Goal: Navigation & Orientation: Find specific page/section

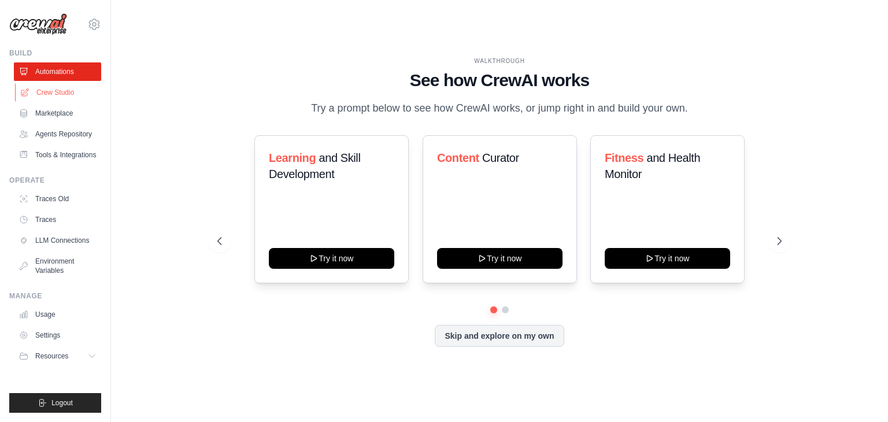
drag, startPoint x: 0, startPoint y: 0, endPoint x: 71, endPoint y: 88, distance: 113.5
click at [71, 88] on link "Crew Studio" at bounding box center [58, 92] width 87 height 19
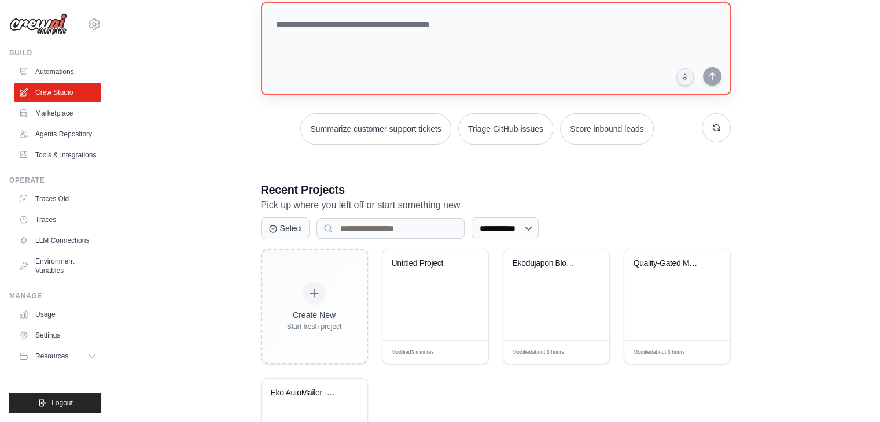
scroll to position [116, 0]
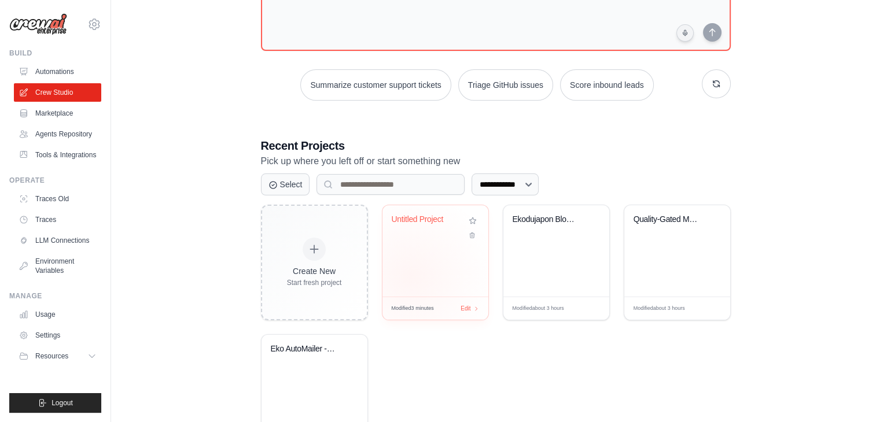
click at [410, 277] on div "Untitled Project" at bounding box center [435, 250] width 106 height 91
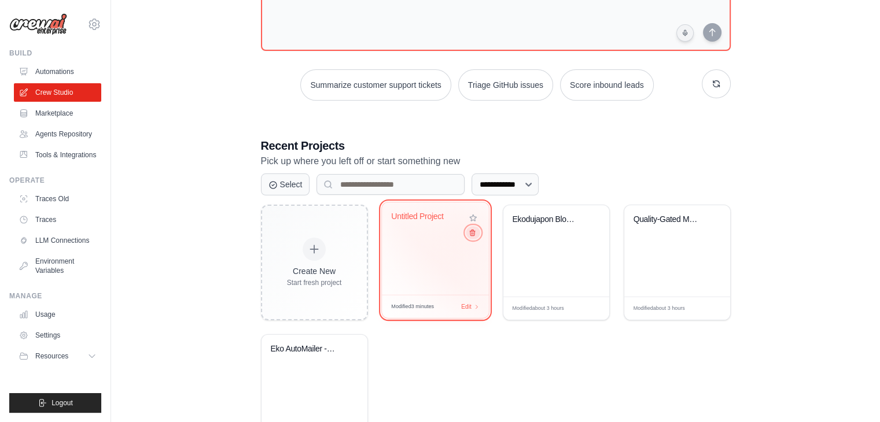
click at [471, 231] on icon at bounding box center [472, 233] width 8 height 8
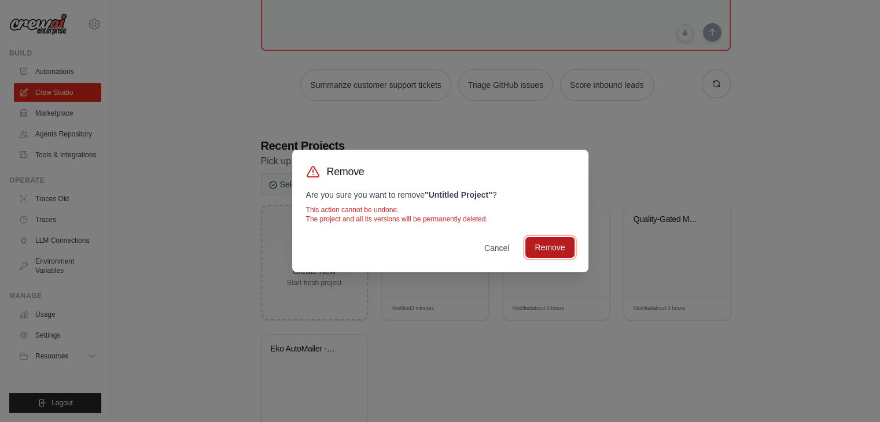
click at [544, 253] on button "Remove" at bounding box center [549, 247] width 49 height 21
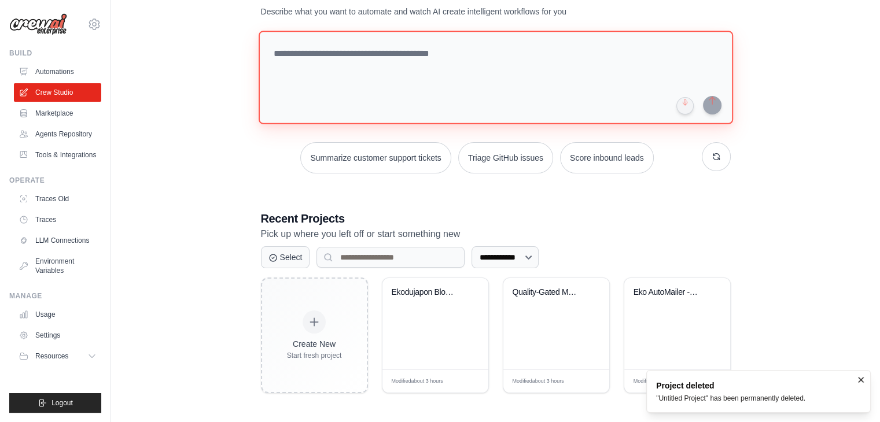
click at [371, 49] on textarea at bounding box center [495, 78] width 474 height 94
paste textarea "**********"
type textarea "**********"
paste textarea "**********"
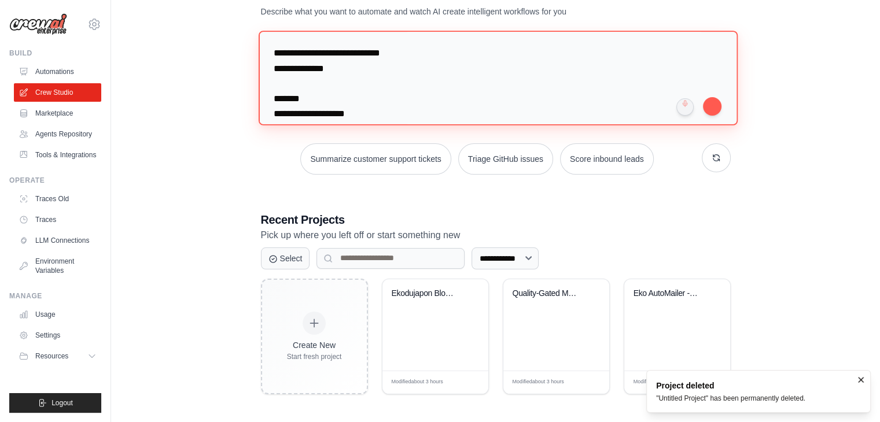
scroll to position [809, 0]
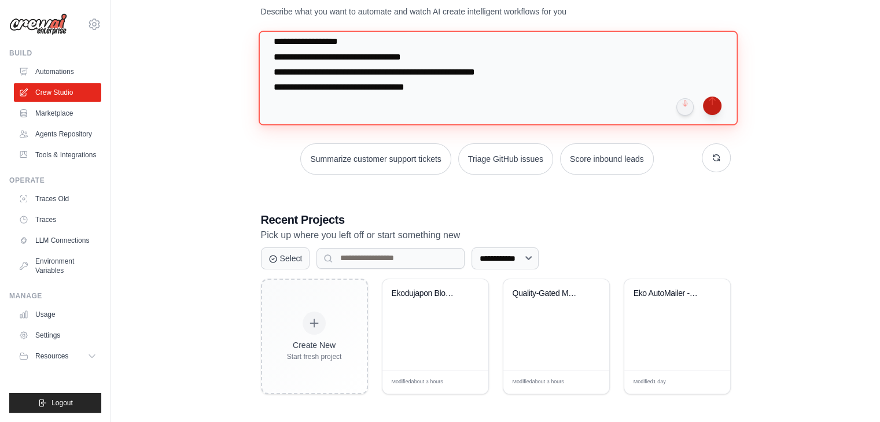
type textarea "**********"
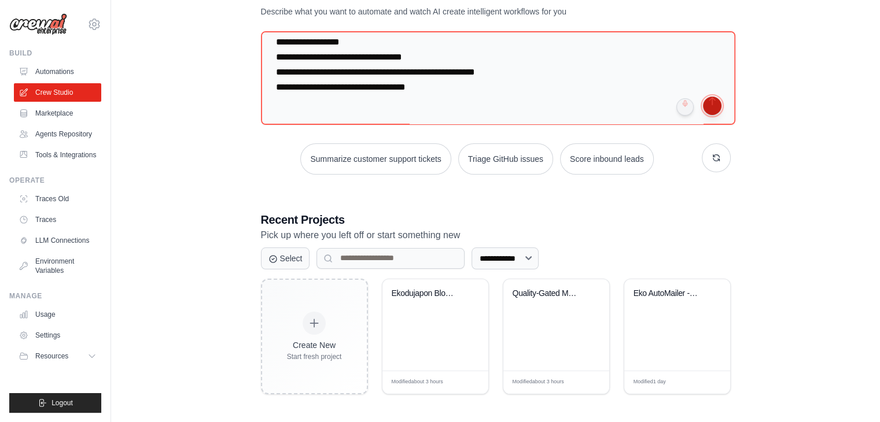
click at [710, 107] on button "submit" at bounding box center [712, 106] width 19 height 19
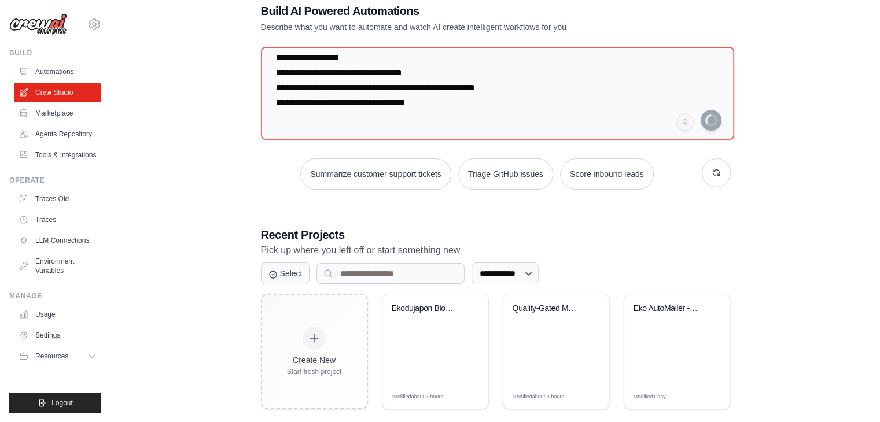
scroll to position [0, 0]
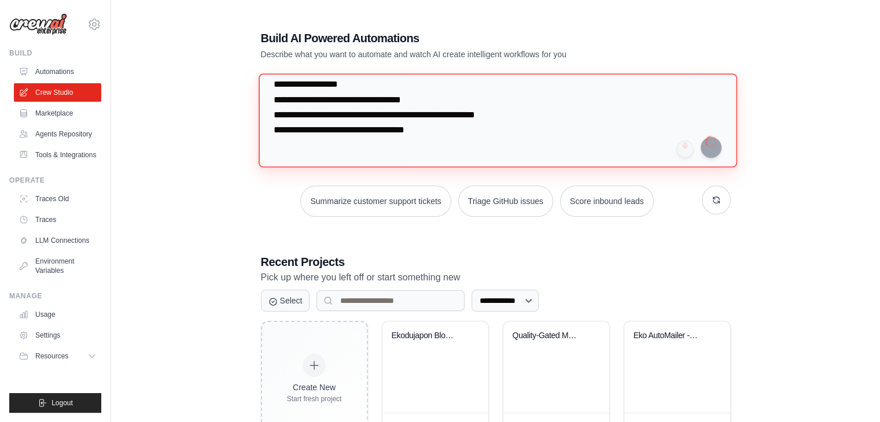
click at [418, 149] on textarea at bounding box center [497, 120] width 478 height 94
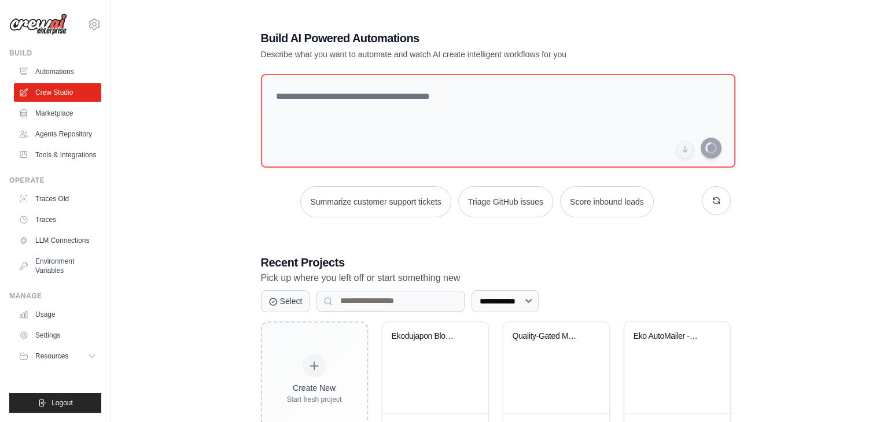
click at [217, 263] on div "**********" at bounding box center [496, 234] width 732 height 444
click at [71, 65] on link "Automations" at bounding box center [58, 71] width 87 height 19
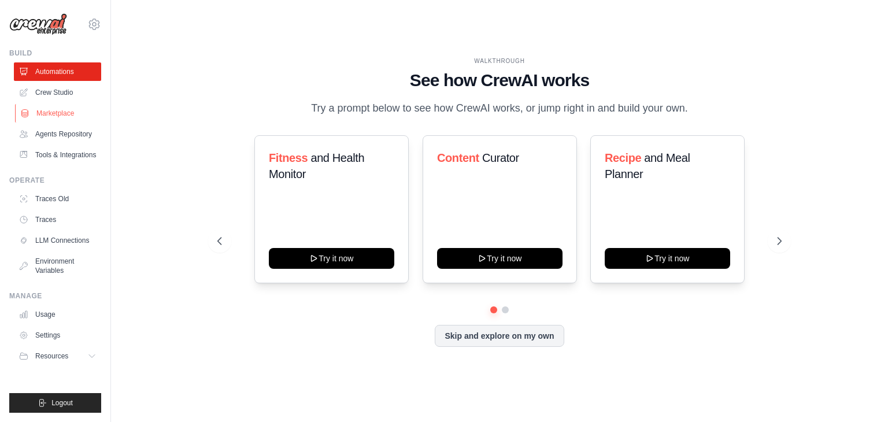
click at [44, 112] on link "Marketplace" at bounding box center [58, 113] width 87 height 19
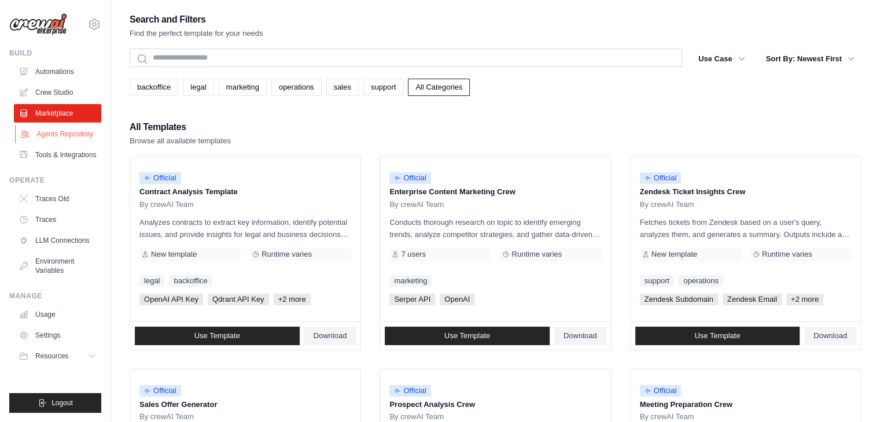
click at [71, 135] on link "Agents Repository" at bounding box center [58, 134] width 87 height 19
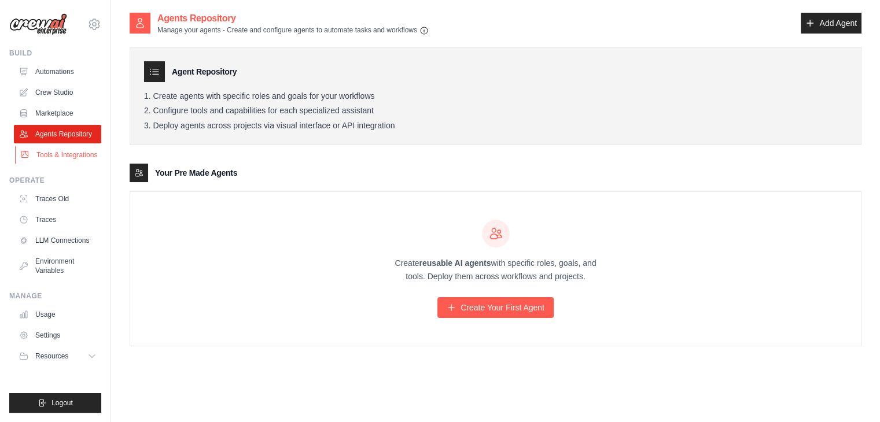
click at [45, 164] on link "Tools & Integrations" at bounding box center [58, 155] width 87 height 19
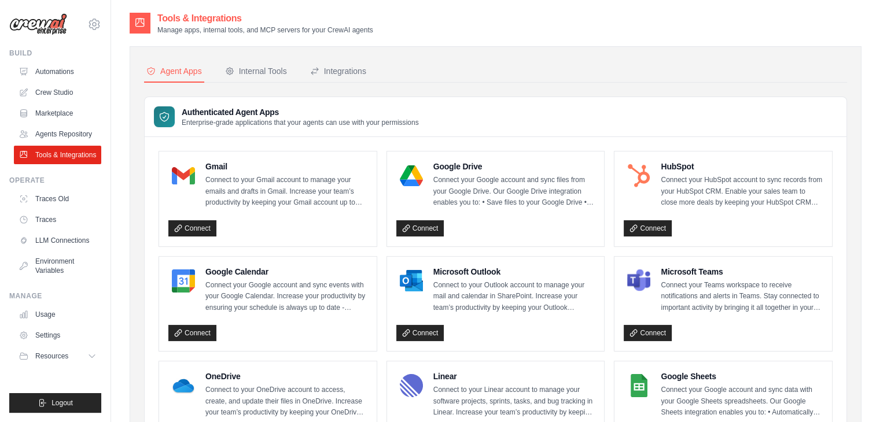
click at [60, 58] on div "Build Automations Crew Studio Marketplace Agents Repository" at bounding box center [55, 107] width 92 height 116
click at [59, 68] on link "Automations" at bounding box center [58, 71] width 87 height 19
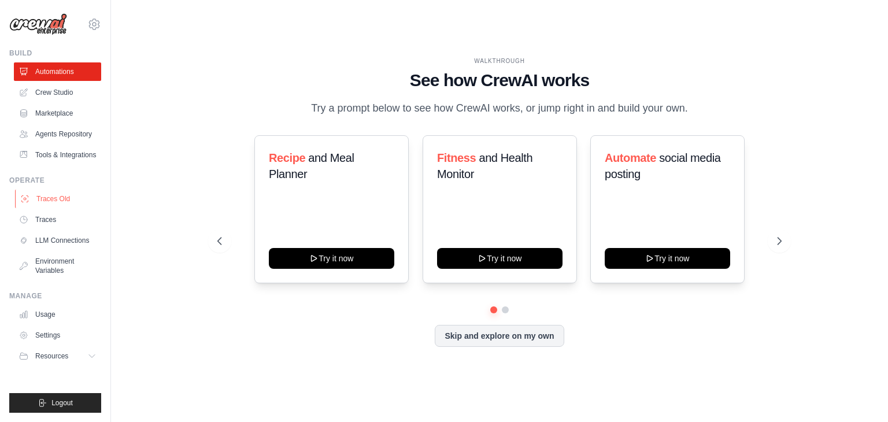
click at [54, 208] on link "Traces Old" at bounding box center [58, 199] width 87 height 19
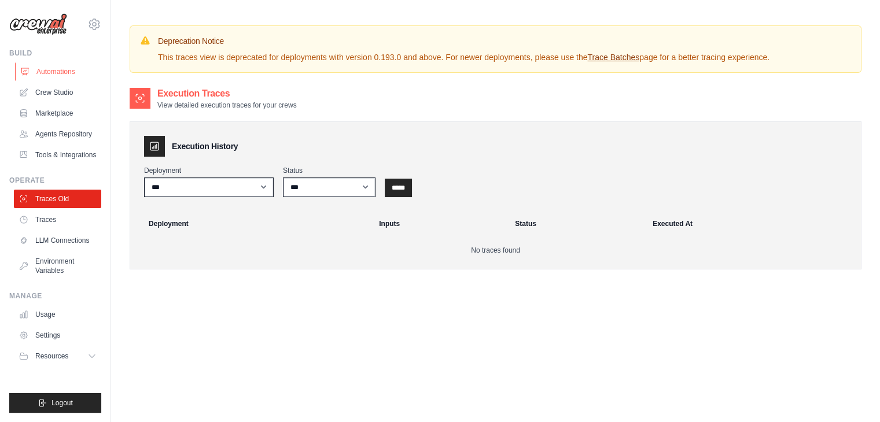
click at [51, 72] on link "Automations" at bounding box center [58, 71] width 87 height 19
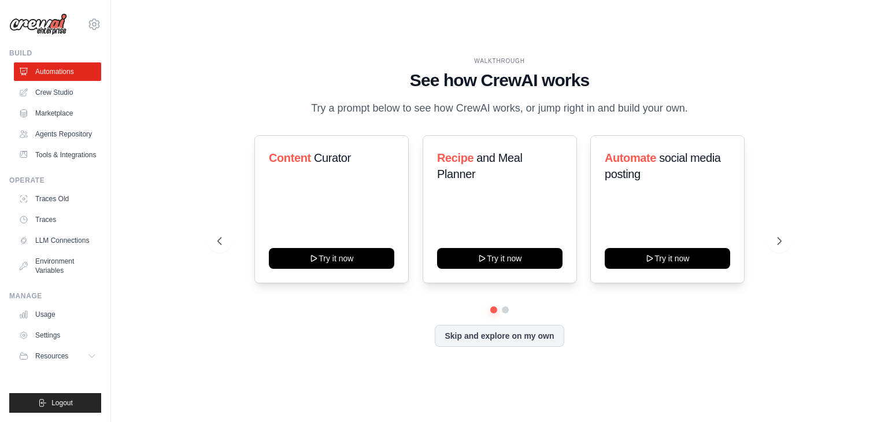
click at [53, 413] on div "asst.tom.grando@gmail.com Settings Build Automations" at bounding box center [55, 211] width 111 height 422
click at [57, 406] on span "Logout" at bounding box center [61, 402] width 21 height 9
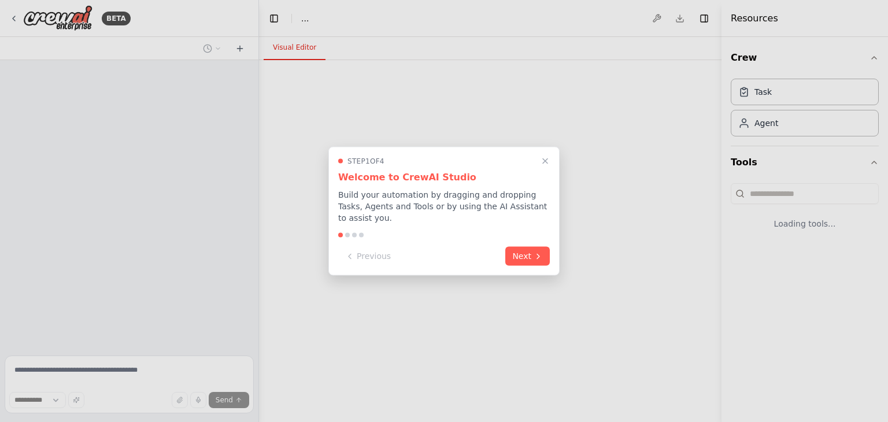
select select "****"
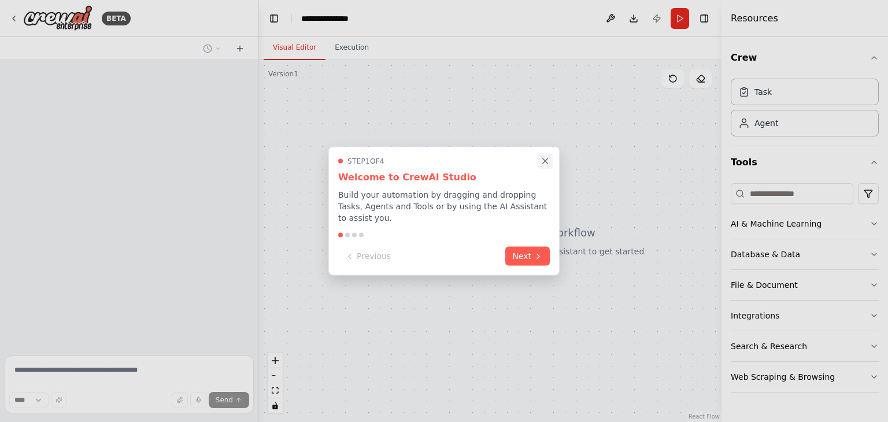
click at [546, 164] on icon "Close walkthrough" at bounding box center [545, 160] width 5 height 5
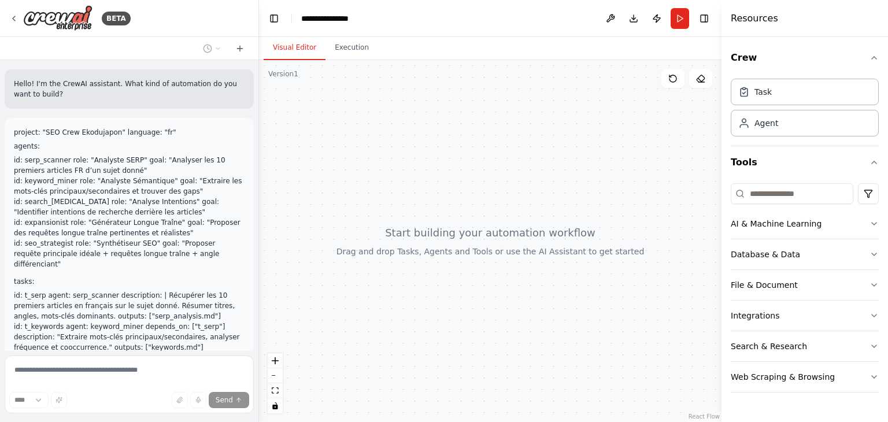
scroll to position [215, 0]
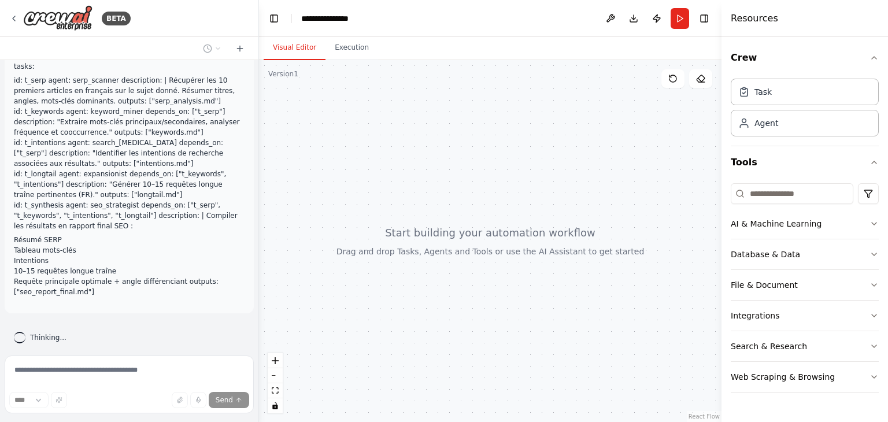
click at [109, 266] on li "10–15 requêtes longue traîne" at bounding box center [129, 271] width 231 height 10
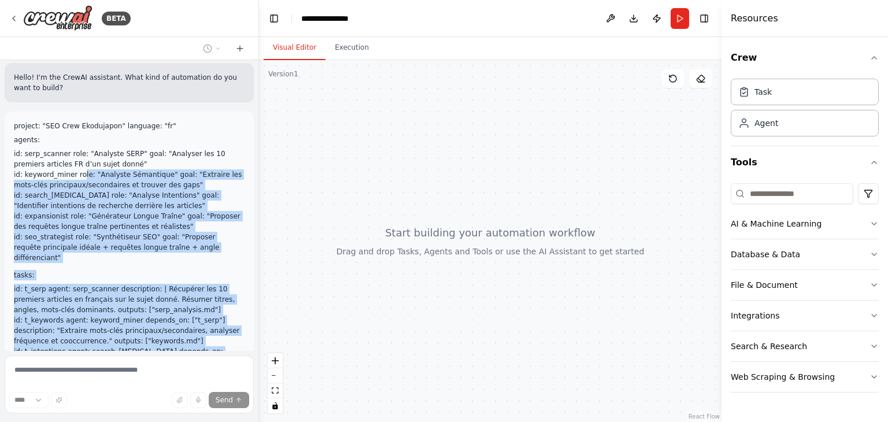
scroll to position [0, 0]
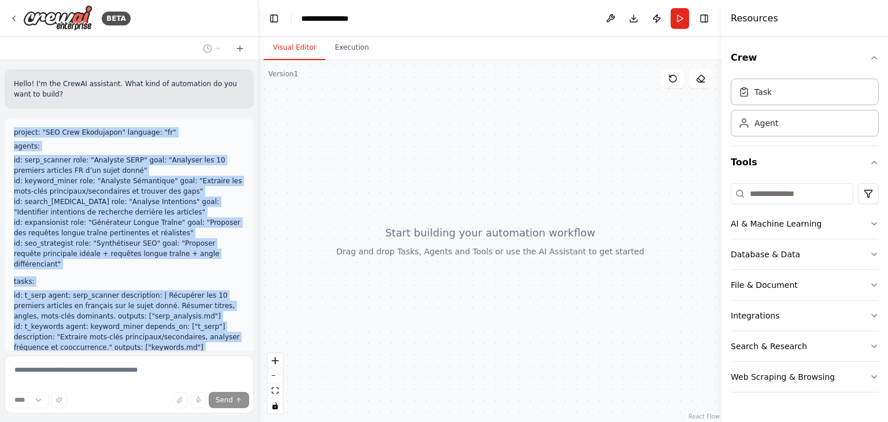
drag, startPoint x: 102, startPoint y: 270, endPoint x: 13, endPoint y: 131, distance: 164.4
click at [13, 131] on div "project: "SEO Crew Ekodujapon" language: "fr" agents: id: serp_scanner role: "A…" at bounding box center [129, 323] width 249 height 411
copy div "project: "SEO Crew Ekodujapon" language: "fr" agents: id: serp_scanner role: "A…"
click at [65, 18] on img at bounding box center [57, 18] width 69 height 26
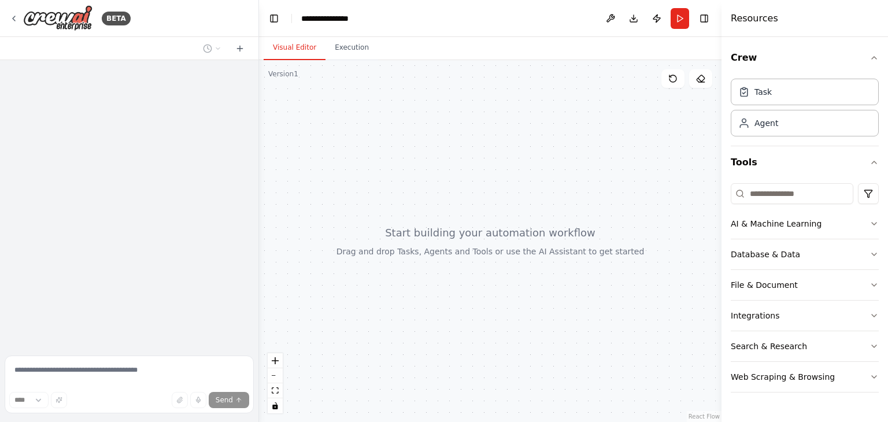
scroll to position [167, 0]
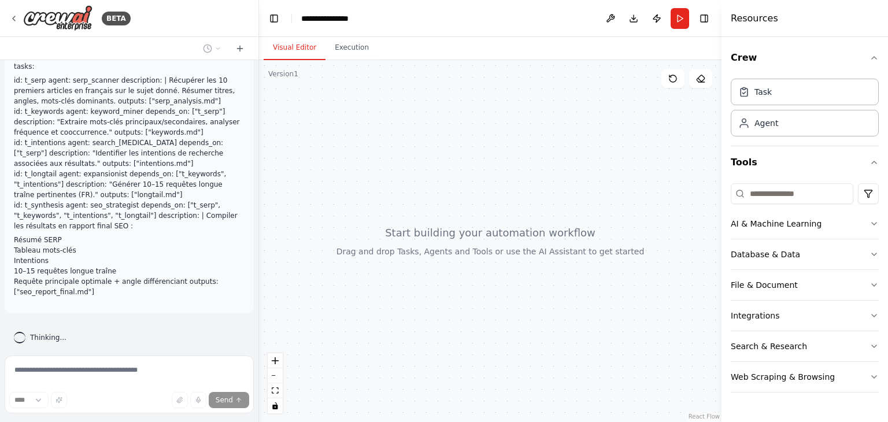
click at [672, 127] on div at bounding box center [490, 241] width 463 height 362
click at [712, 14] on button "Toggle Right Sidebar" at bounding box center [704, 18] width 16 height 16
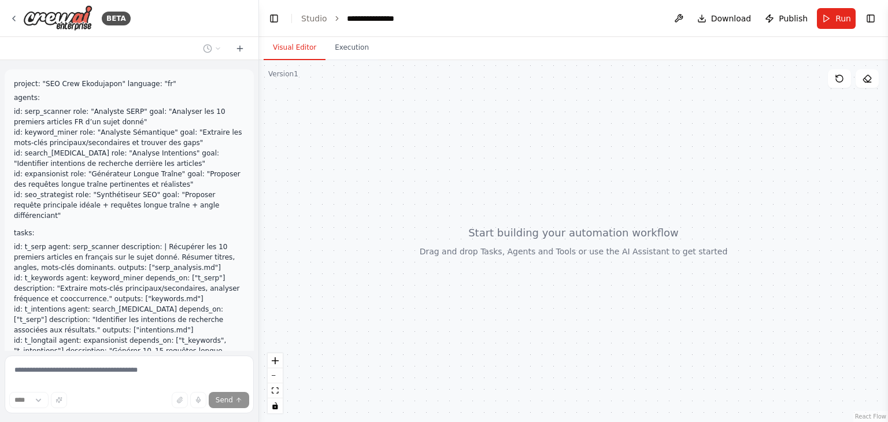
scroll to position [0, 0]
click at [90, 24] on img at bounding box center [57, 18] width 69 height 26
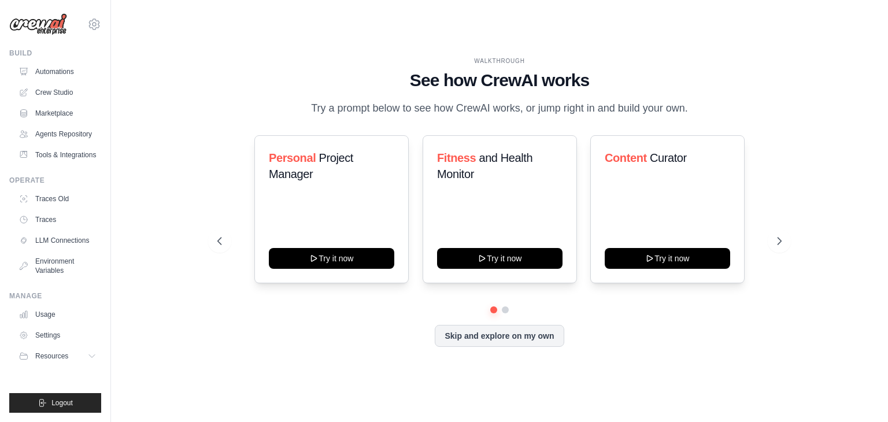
click at [849, 87] on div "WALKTHROUGH See how [PERSON_NAME] works Try a prompt below to see how [PERSON_N…" at bounding box center [500, 211] width 740 height 399
click at [45, 324] on link "Usage" at bounding box center [58, 314] width 87 height 19
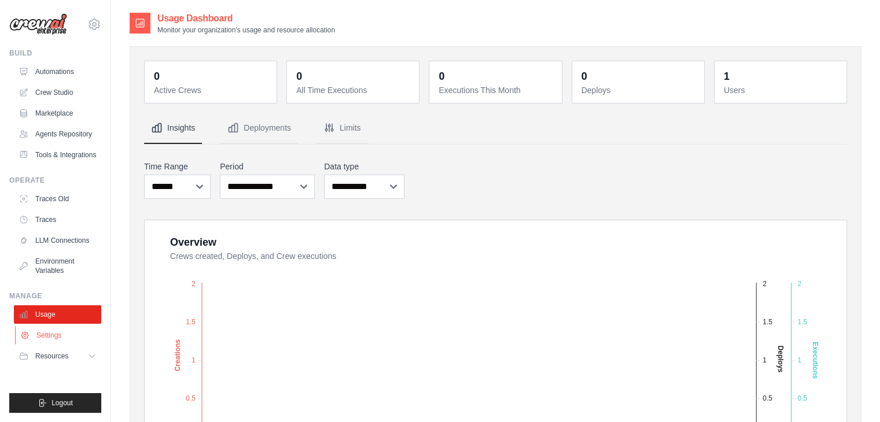
click at [46, 345] on link "Settings" at bounding box center [58, 335] width 87 height 19
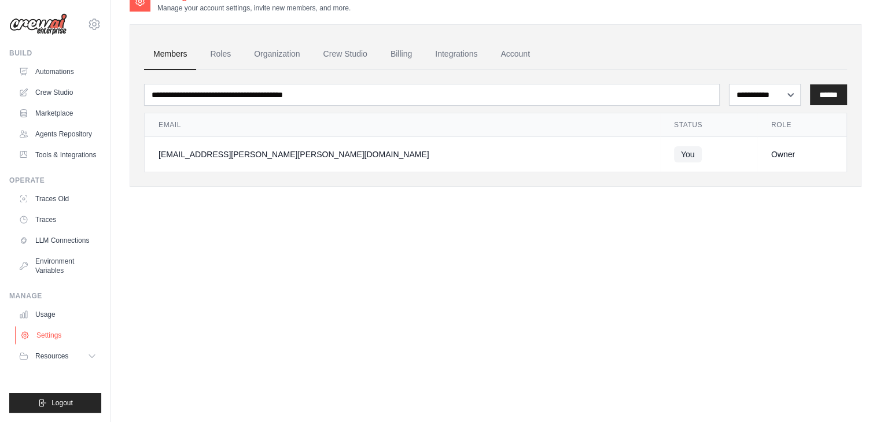
scroll to position [23, 0]
click at [41, 361] on span "Resources" at bounding box center [52, 356] width 33 height 9
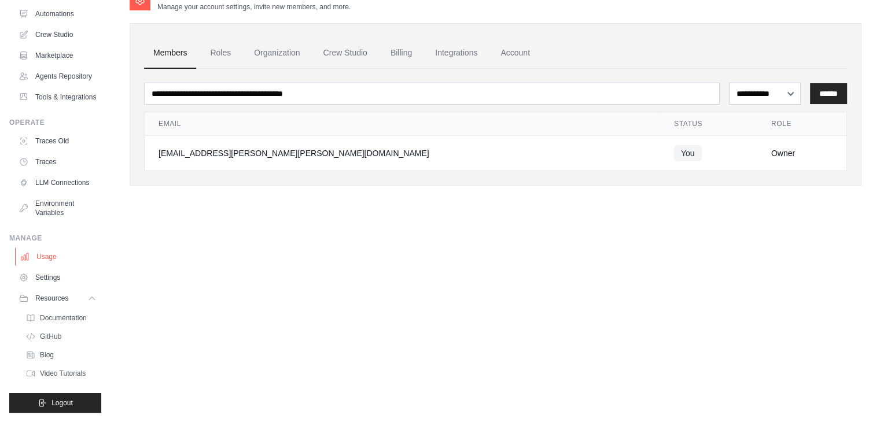
scroll to position [95, 0]
click at [56, 294] on span "Resources" at bounding box center [52, 298] width 33 height 9
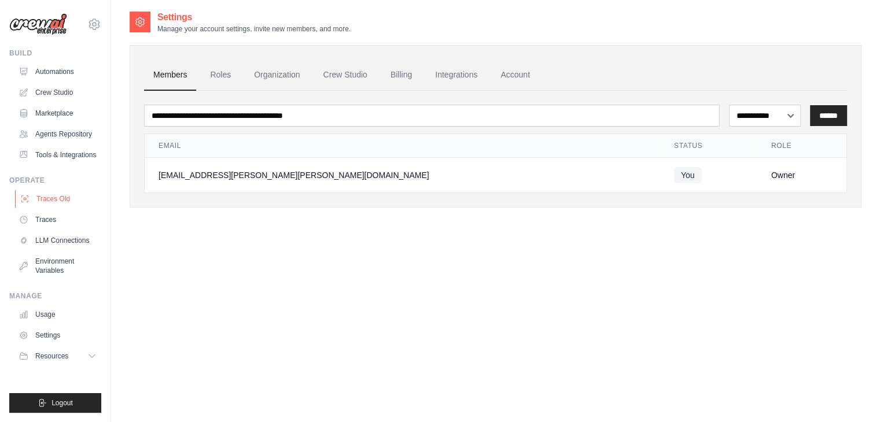
scroll to position [0, 0]
click at [95, 20] on icon at bounding box center [94, 24] width 14 height 14
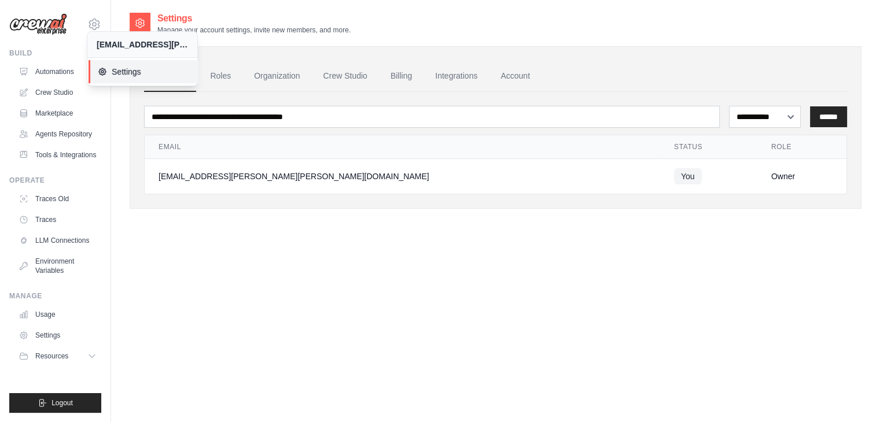
click at [135, 72] on span "Settings" at bounding box center [143, 72] width 91 height 12
click at [96, 26] on icon at bounding box center [94, 24] width 14 height 14
click at [123, 47] on div "[EMAIL_ADDRESS][PERSON_NAME][PERSON_NAME][DOMAIN_NAME]" at bounding box center [142, 45] width 91 height 12
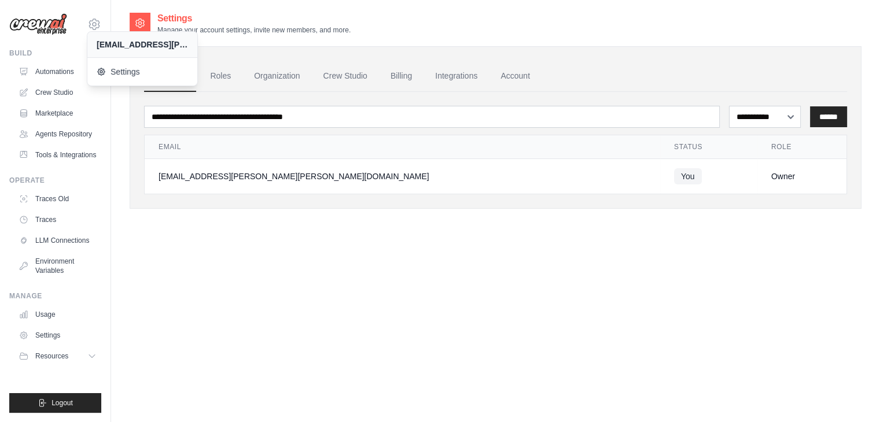
click at [480, 272] on div "**********" at bounding box center [496, 223] width 732 height 422
